Goal: Find specific page/section: Find specific page/section

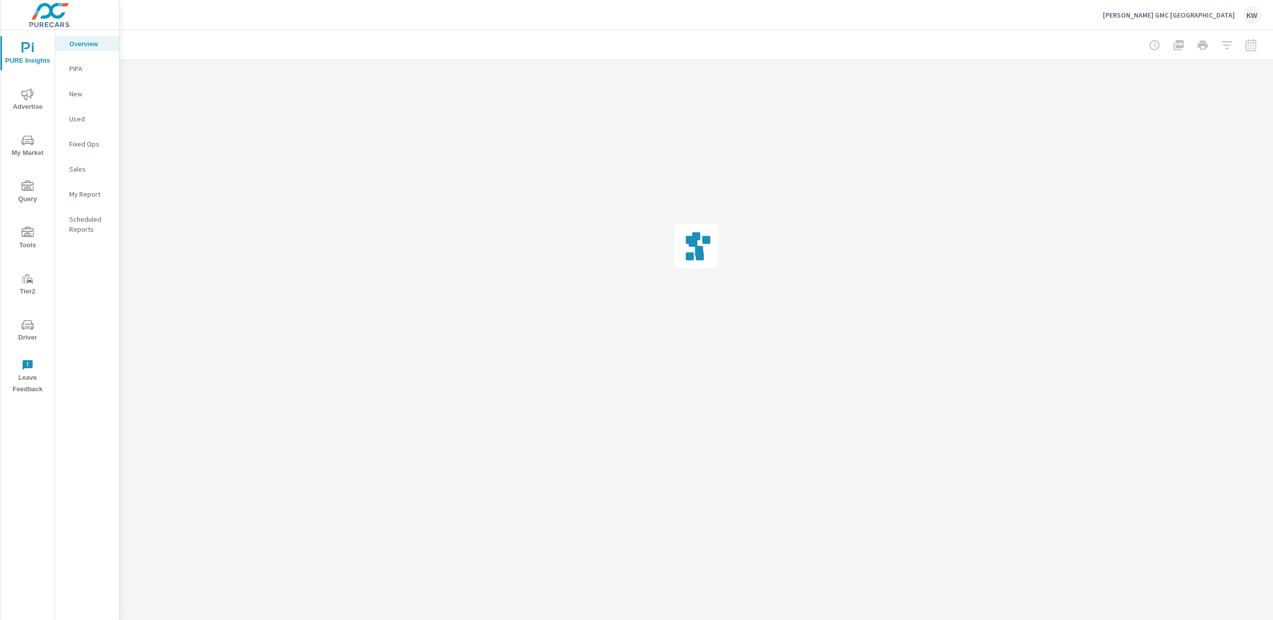
click at [22, 335] on span "Driver" at bounding box center [28, 331] width 48 height 25
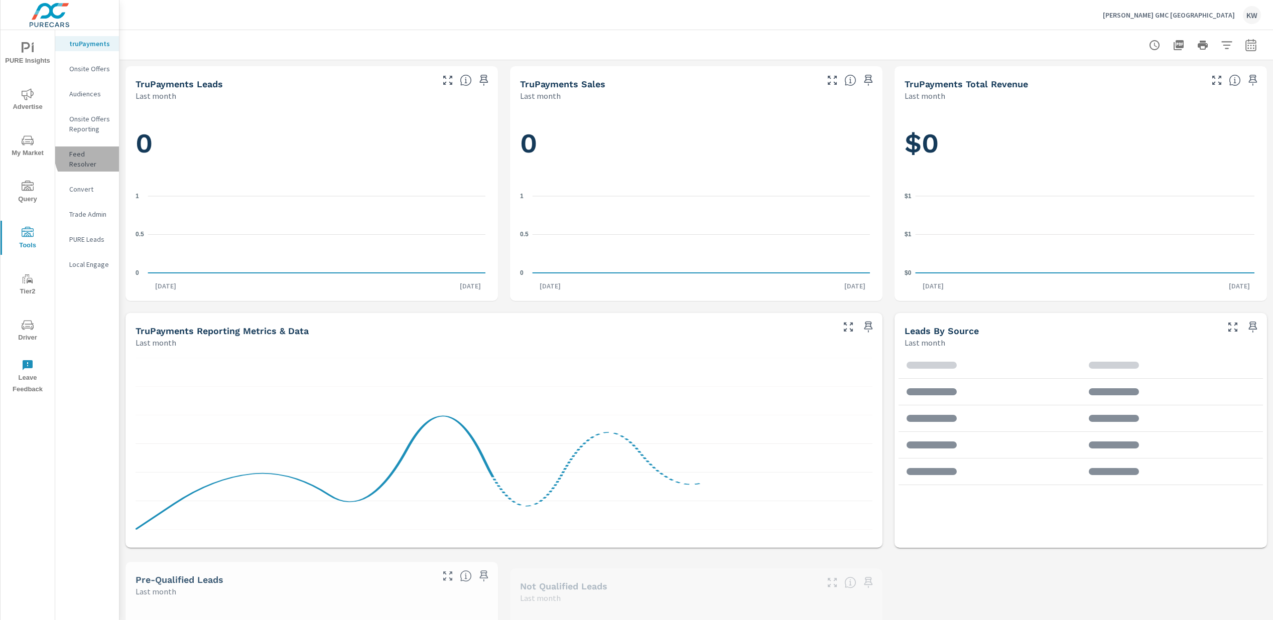
click at [96, 155] on p "Feed Resolver" at bounding box center [90, 159] width 42 height 20
